Goal: Task Accomplishment & Management: Manage account settings

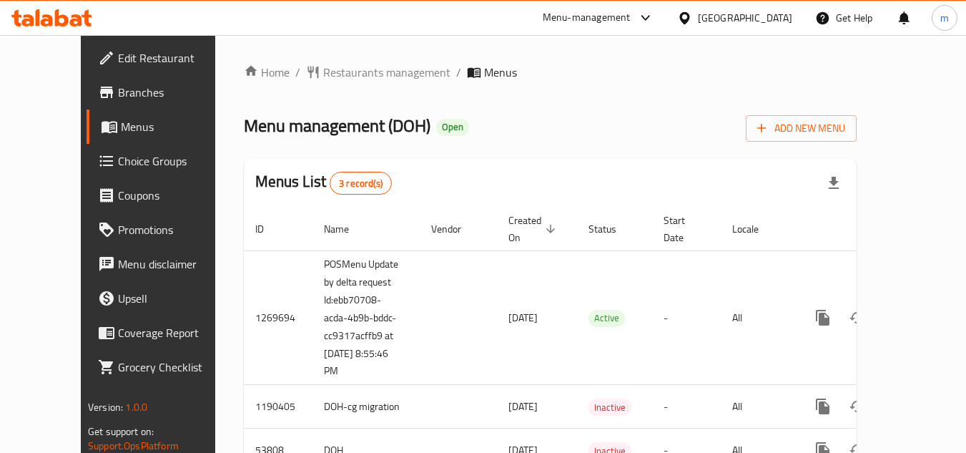
click at [738, 24] on div "[GEOGRAPHIC_DATA]" at bounding box center [735, 18] width 138 height 34
click at [764, 24] on div "[GEOGRAPHIC_DATA]" at bounding box center [745, 18] width 94 height 16
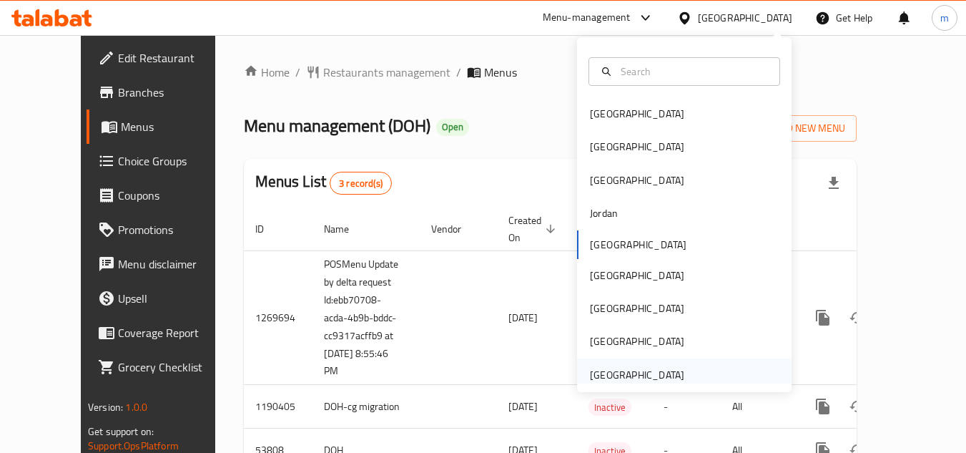
click at [608, 383] on div "[GEOGRAPHIC_DATA]" at bounding box center [637, 375] width 94 height 16
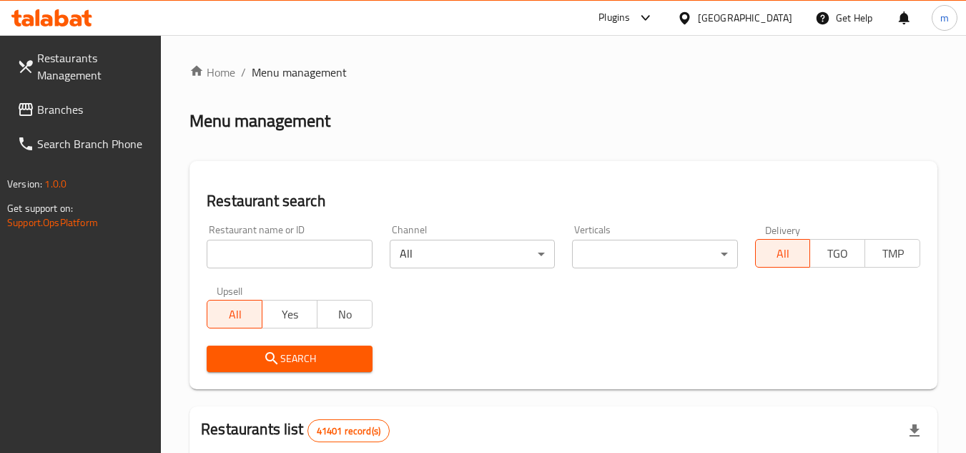
click at [70, 103] on span "Branches" at bounding box center [93, 109] width 113 height 17
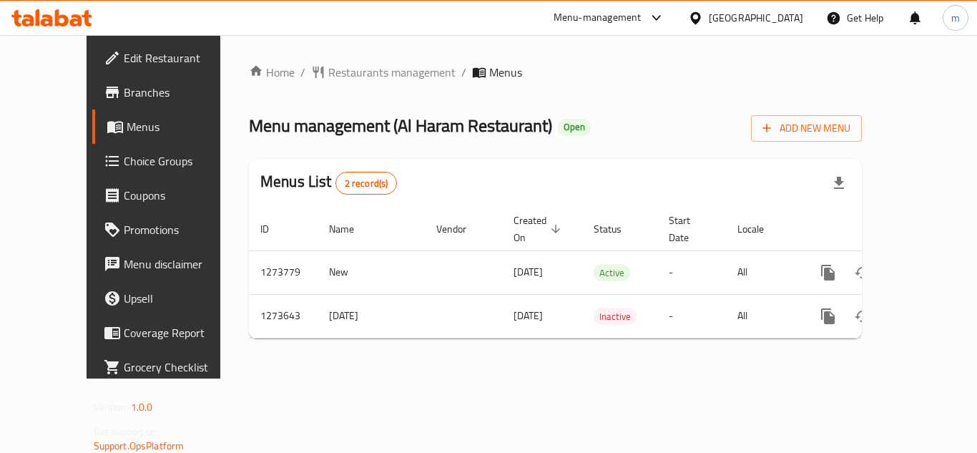
click at [712, 19] on div "[GEOGRAPHIC_DATA]" at bounding box center [756, 18] width 94 height 16
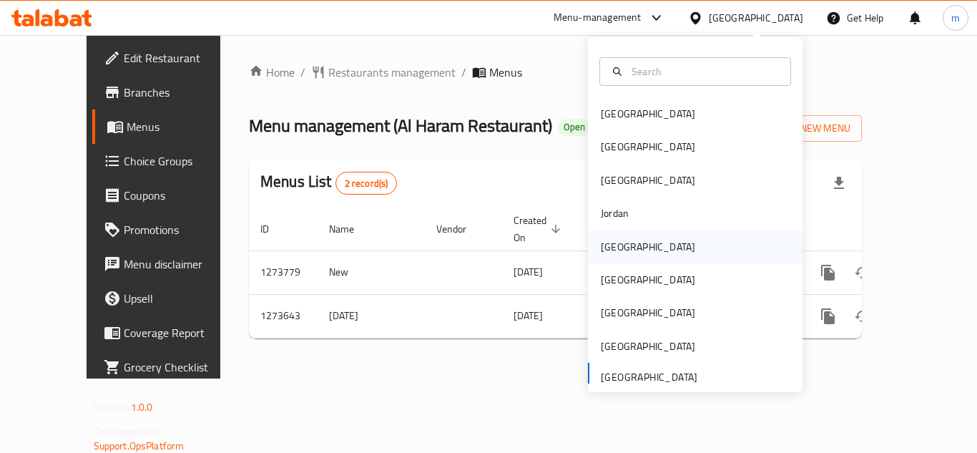
click at [617, 257] on div "[GEOGRAPHIC_DATA]" at bounding box center [647, 246] width 117 height 33
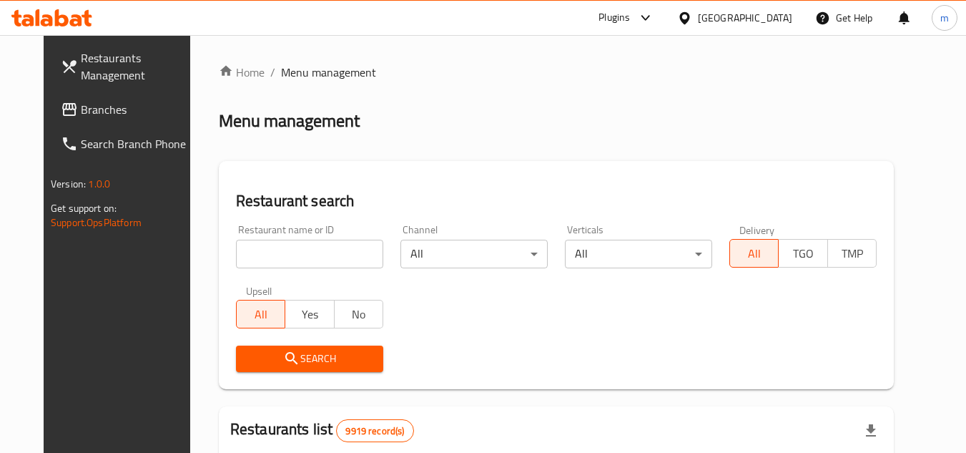
click at [87, 115] on span "Branches" at bounding box center [137, 109] width 113 height 17
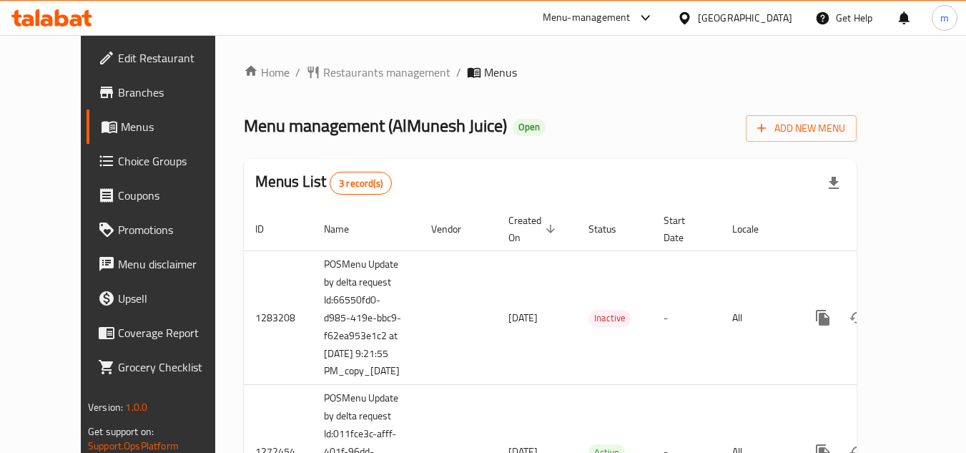
click at [627, 155] on div "Home / Restaurants management / Menus Menu management ( AlMunesh Juice ) Open A…" at bounding box center [550, 320] width 613 height 512
drag, startPoint x: 543, startPoint y: 101, endPoint x: 526, endPoint y: 98, distance: 17.4
click at [543, 101] on div "Home / Restaurants management / Menus Menu management ( AlMunesh Juice ) Open A…" at bounding box center [550, 320] width 613 height 512
click at [372, 73] on span "Restaurants management" at bounding box center [386, 72] width 127 height 17
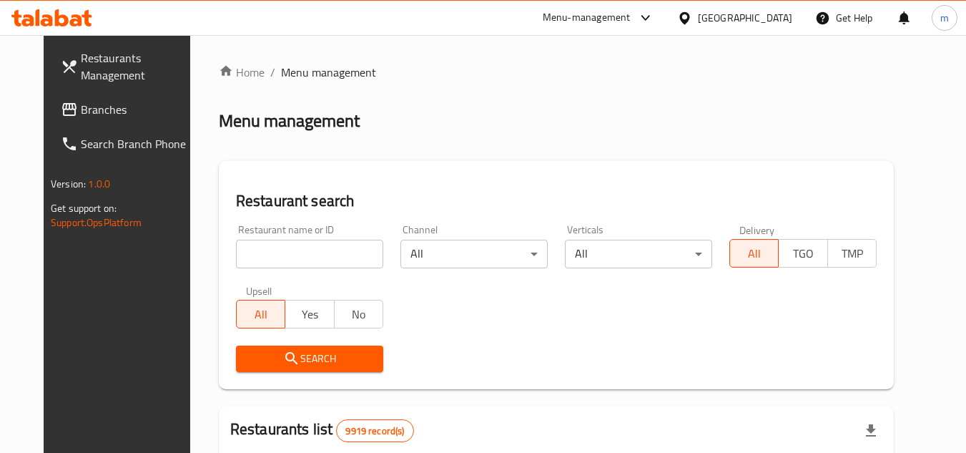
click at [311, 257] on input "search" at bounding box center [309, 254] width 147 height 29
paste input "635683"
type input "635683"
click button "Search" at bounding box center [309, 359] width 147 height 26
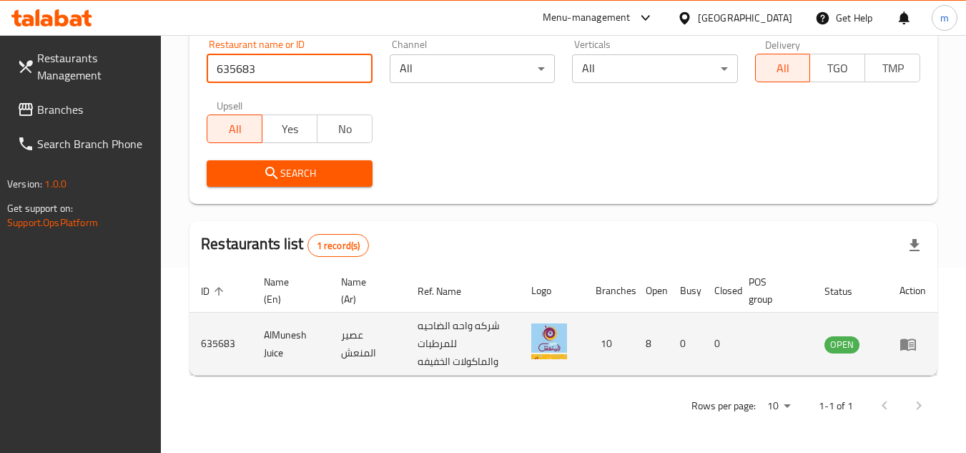
click at [900, 351] on icon "enhanced table" at bounding box center [908, 344] width 17 height 17
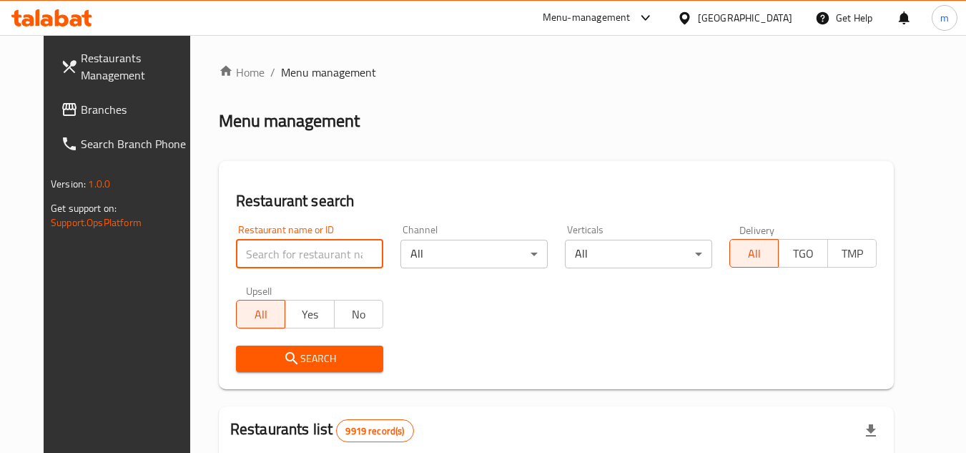
click at [315, 258] on input "search" at bounding box center [309, 254] width 147 height 29
paste input "635683"
type input "635683"
click button "Search" at bounding box center [309, 359] width 147 height 26
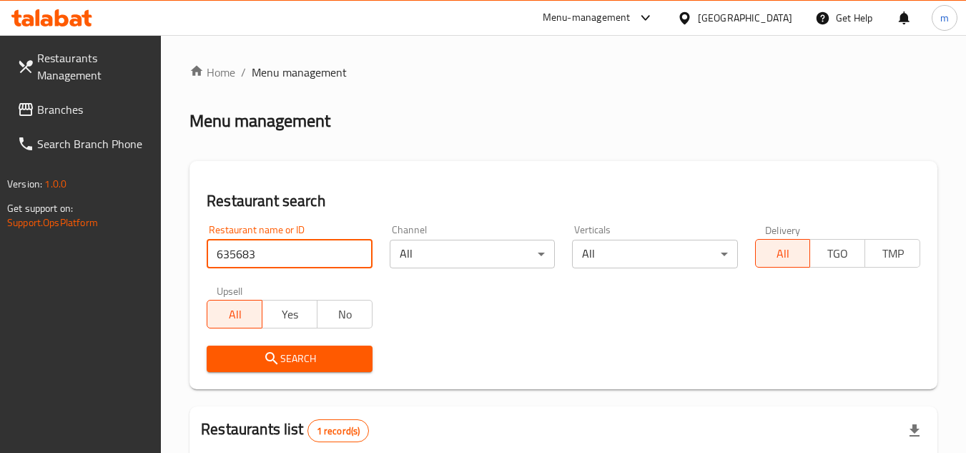
click at [73, 102] on span "Branches" at bounding box center [93, 109] width 113 height 17
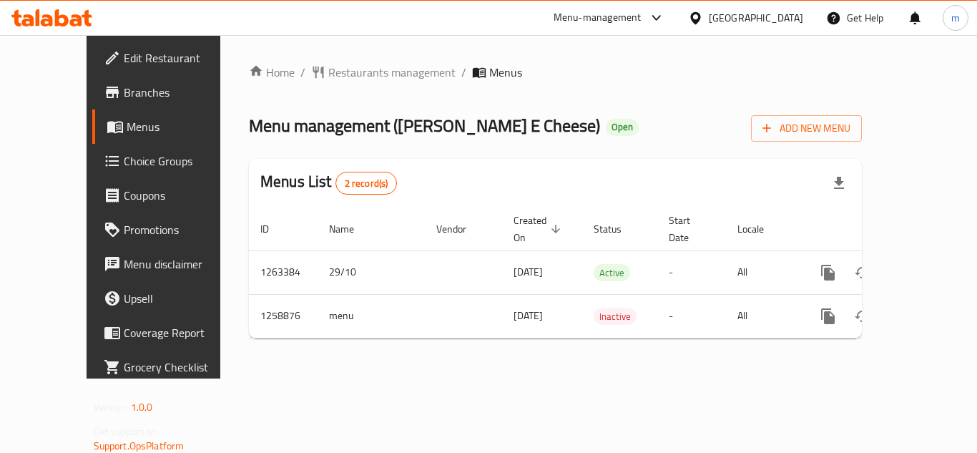
click at [703, 22] on icon at bounding box center [695, 18] width 15 height 15
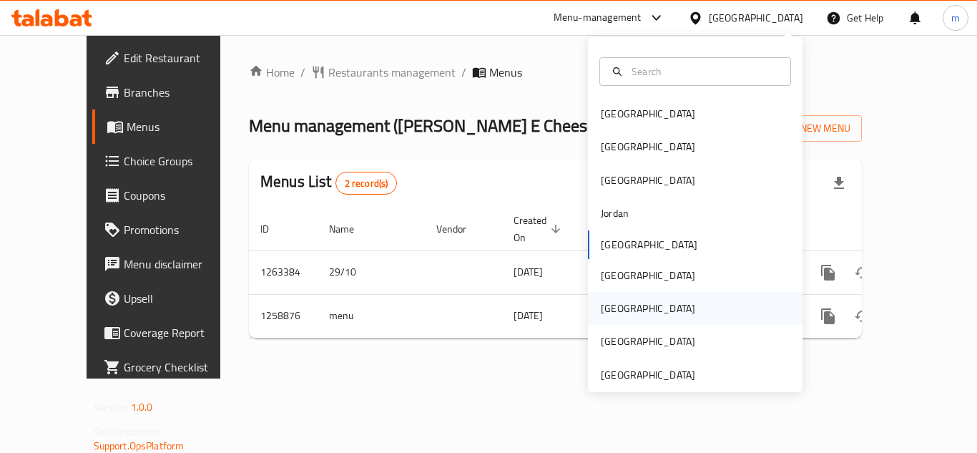
click at [625, 313] on div "[GEOGRAPHIC_DATA]" at bounding box center [647, 308] width 117 height 33
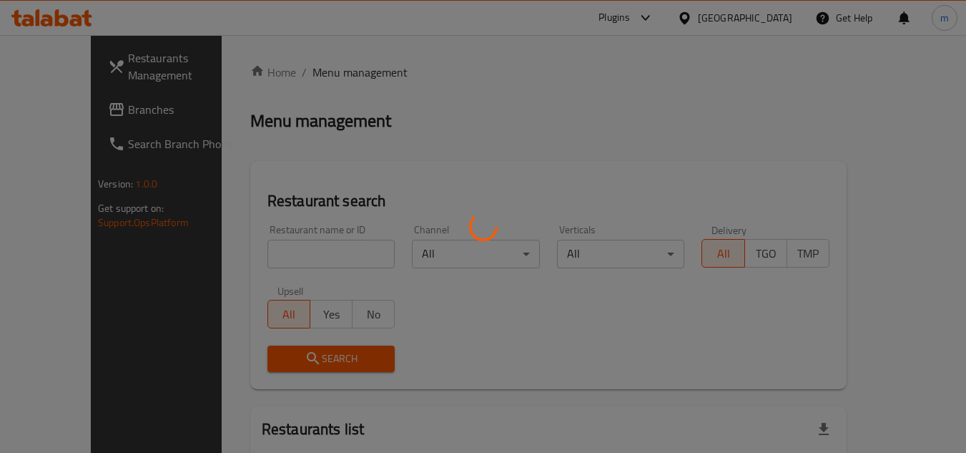
click at [91, 108] on div at bounding box center [483, 226] width 966 height 453
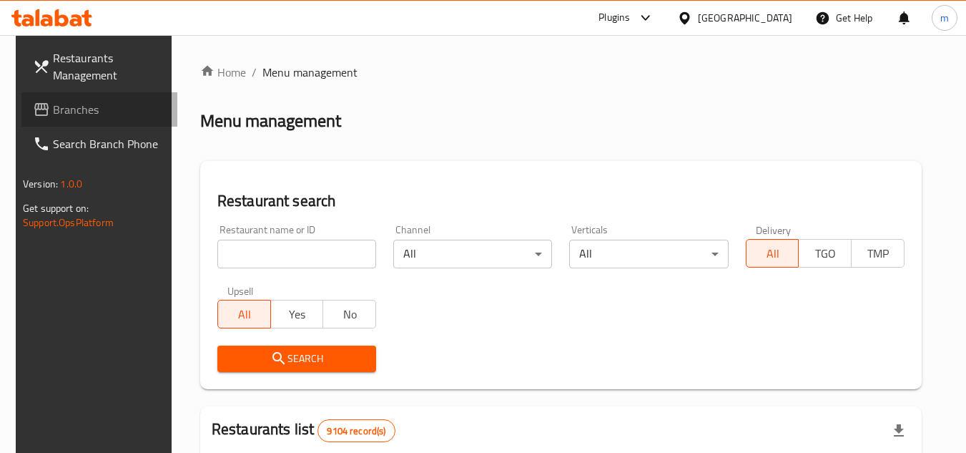
click at [92, 104] on span "Branches" at bounding box center [109, 109] width 113 height 17
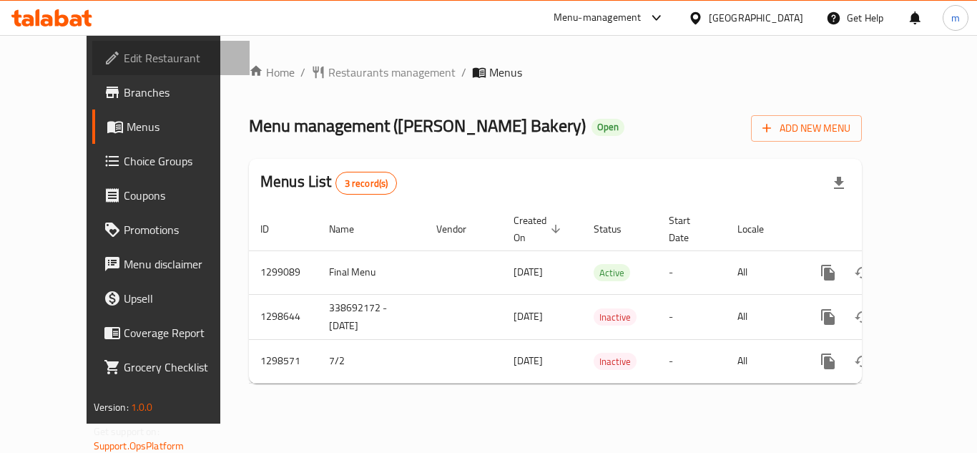
click at [124, 64] on span "Edit Restaurant" at bounding box center [181, 57] width 114 height 17
